Goal: Transaction & Acquisition: Book appointment/travel/reservation

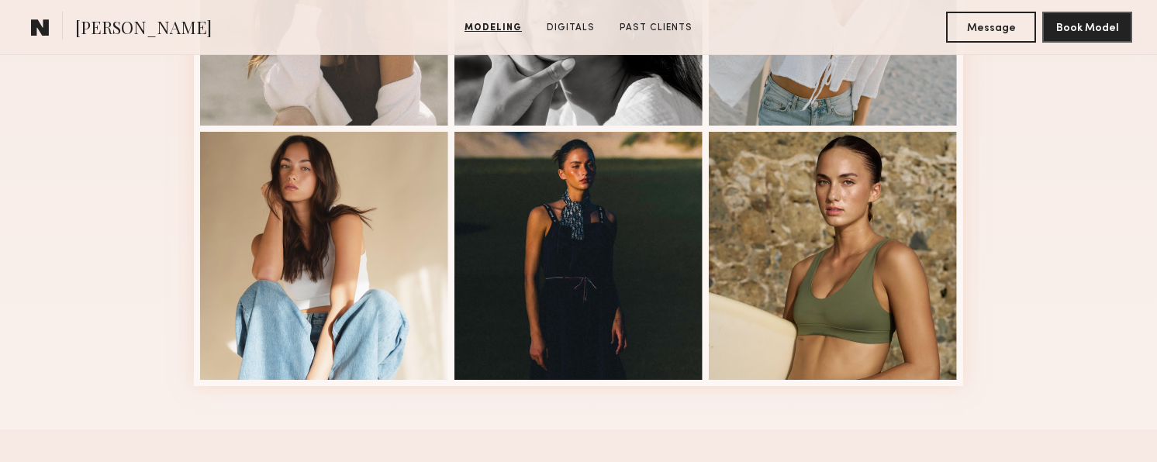
scroll to position [598, 0]
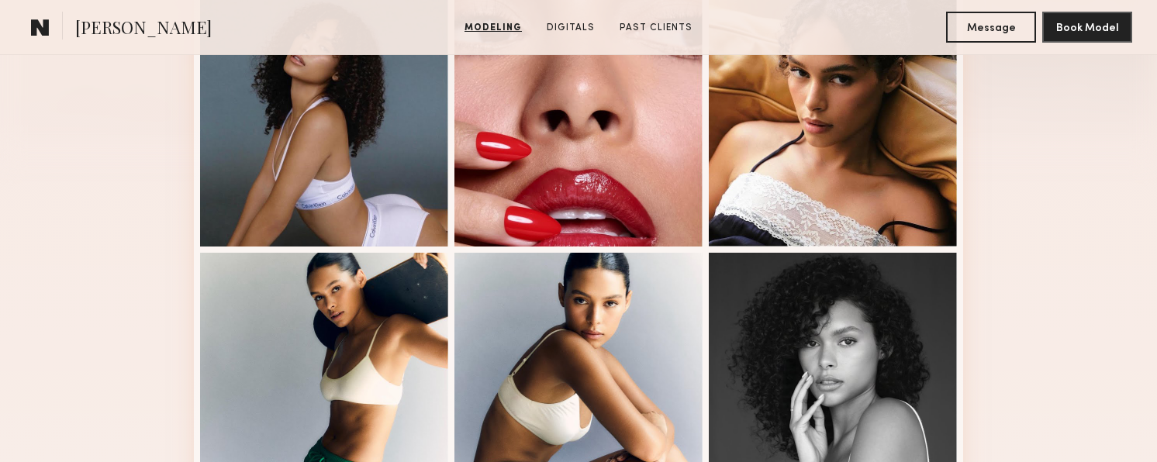
scroll to position [458, 0]
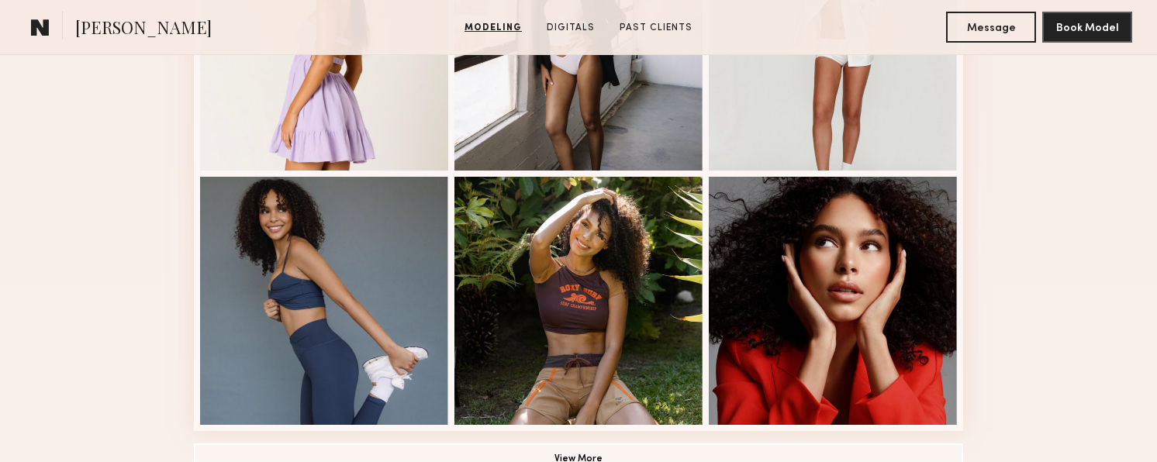
scroll to position [1046, 0]
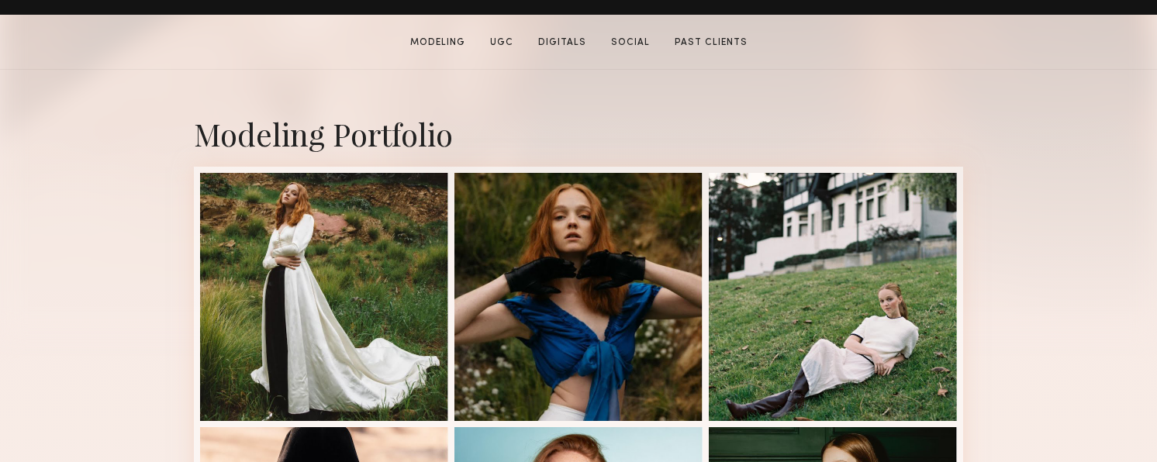
scroll to position [288, 0]
